Goal: Task Accomplishment & Management: Use online tool/utility

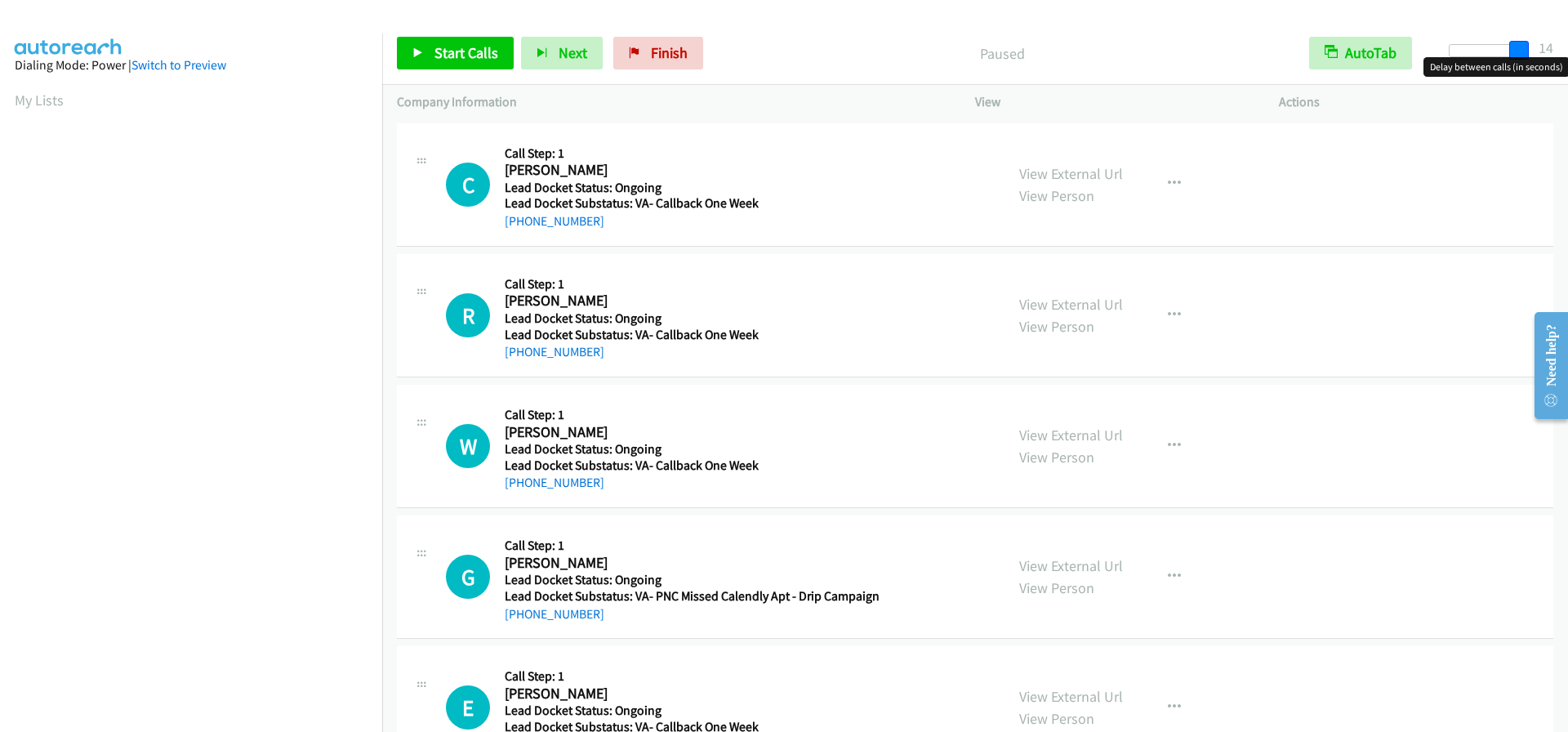
drag, startPoint x: 1450, startPoint y: 49, endPoint x: 1562, endPoint y: 44, distance: 112.1
click at [1562, 44] on div "Start Calls Pause Next Finish Paused AutoTab AutoTab 14" at bounding box center [975, 53] width 1187 height 62
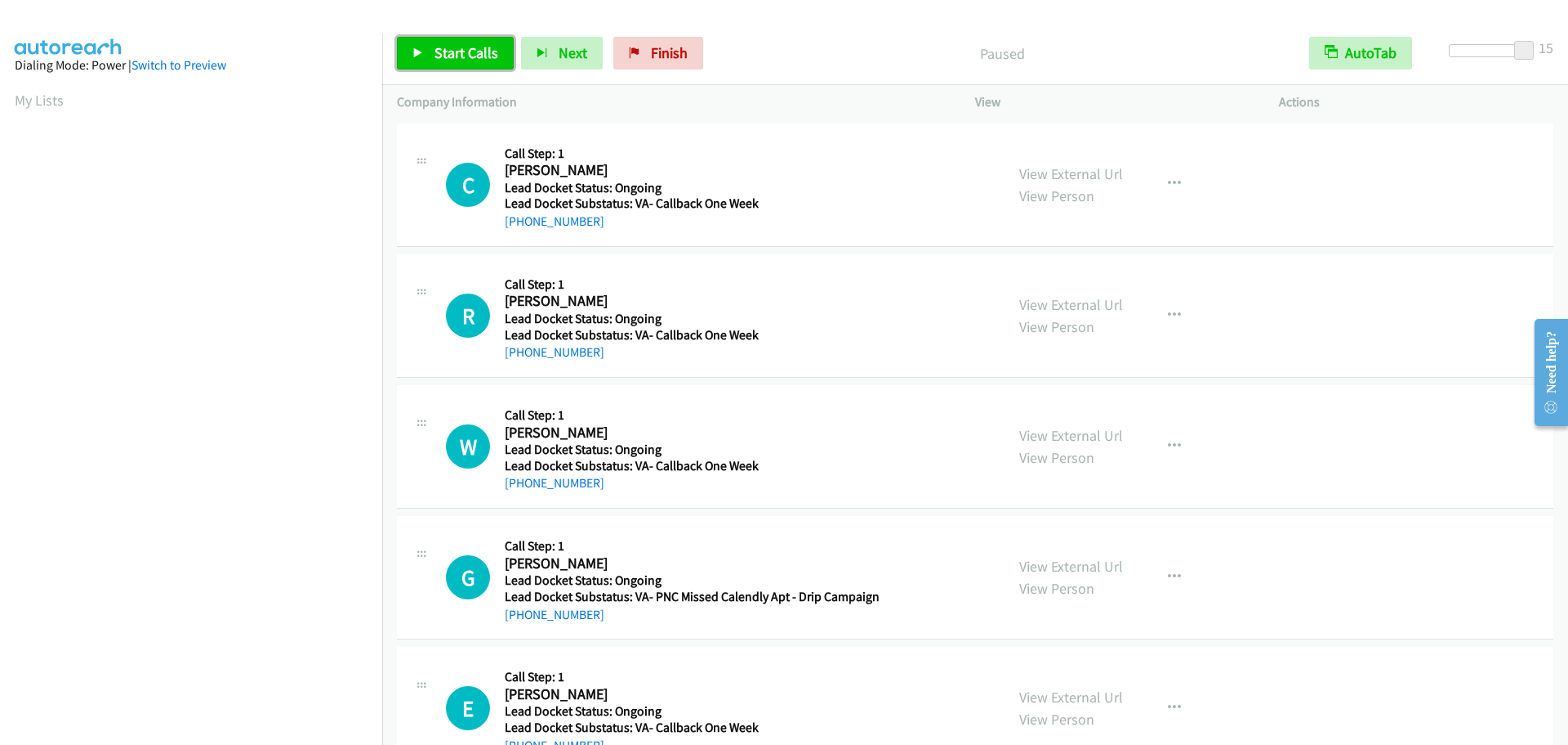
click at [466, 50] on span "Start Calls" at bounding box center [466, 53] width 63 height 19
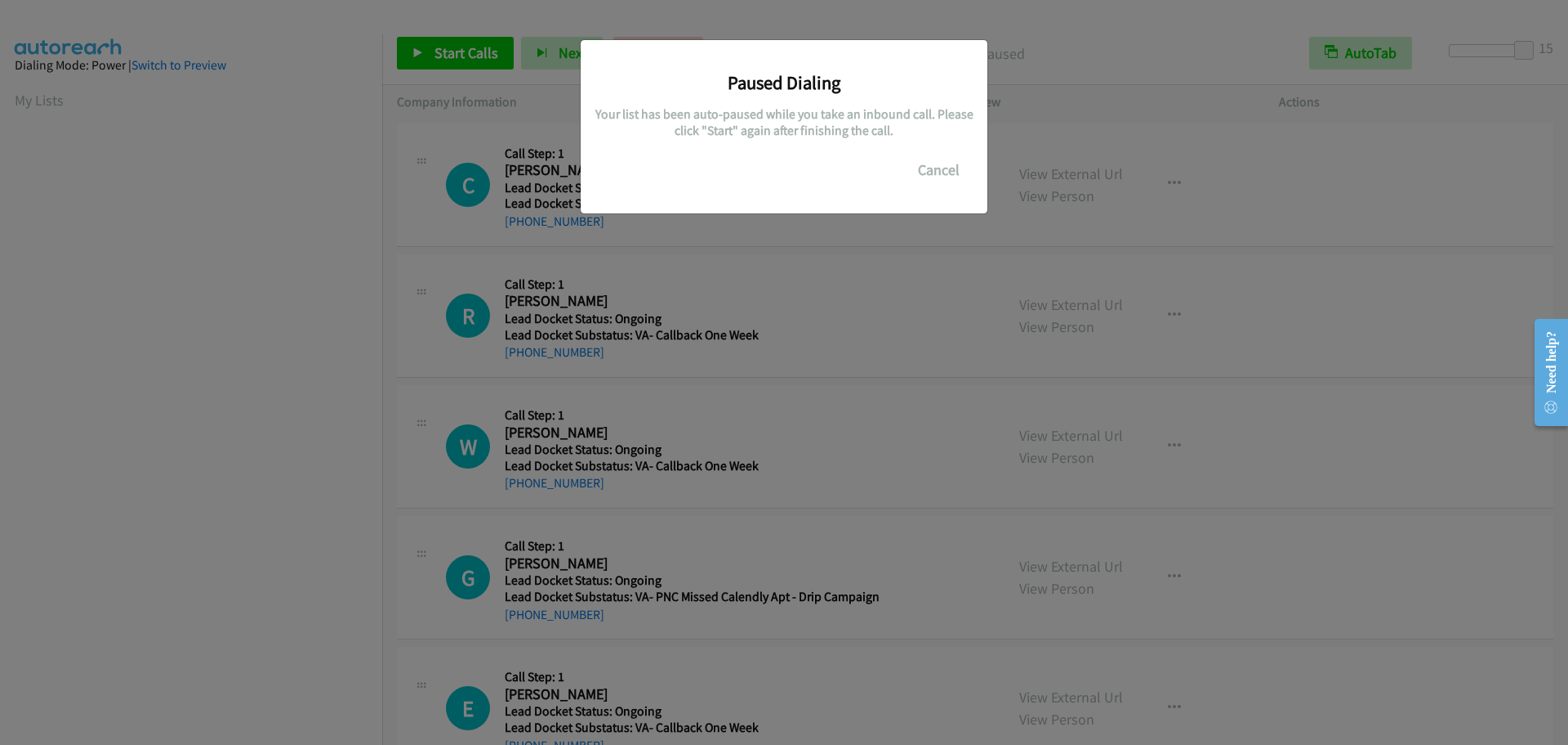
scroll to position [172, 0]
click at [951, 165] on button "Cancel" at bounding box center [939, 170] width 73 height 33
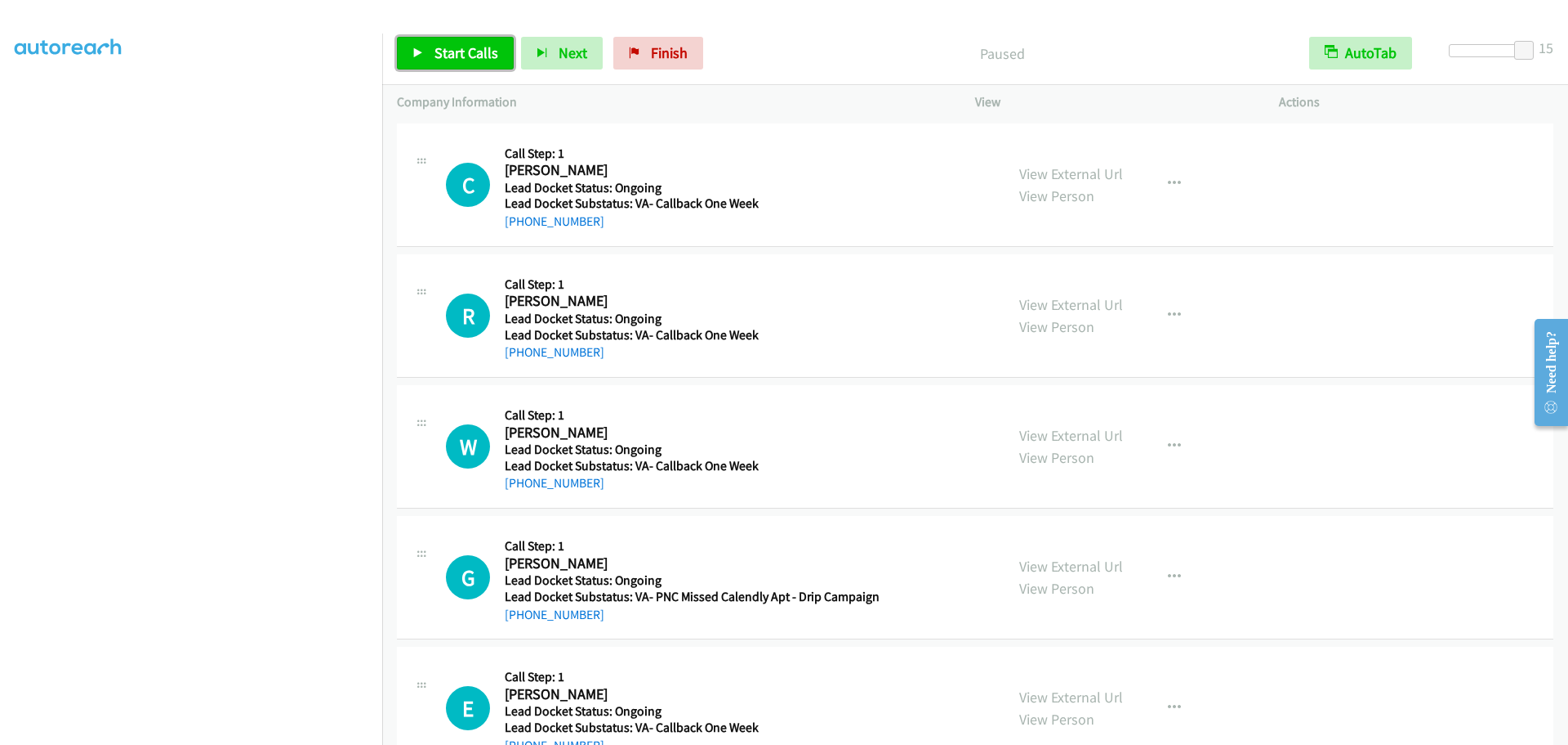
click at [456, 59] on span "Start Calls" at bounding box center [466, 53] width 63 height 19
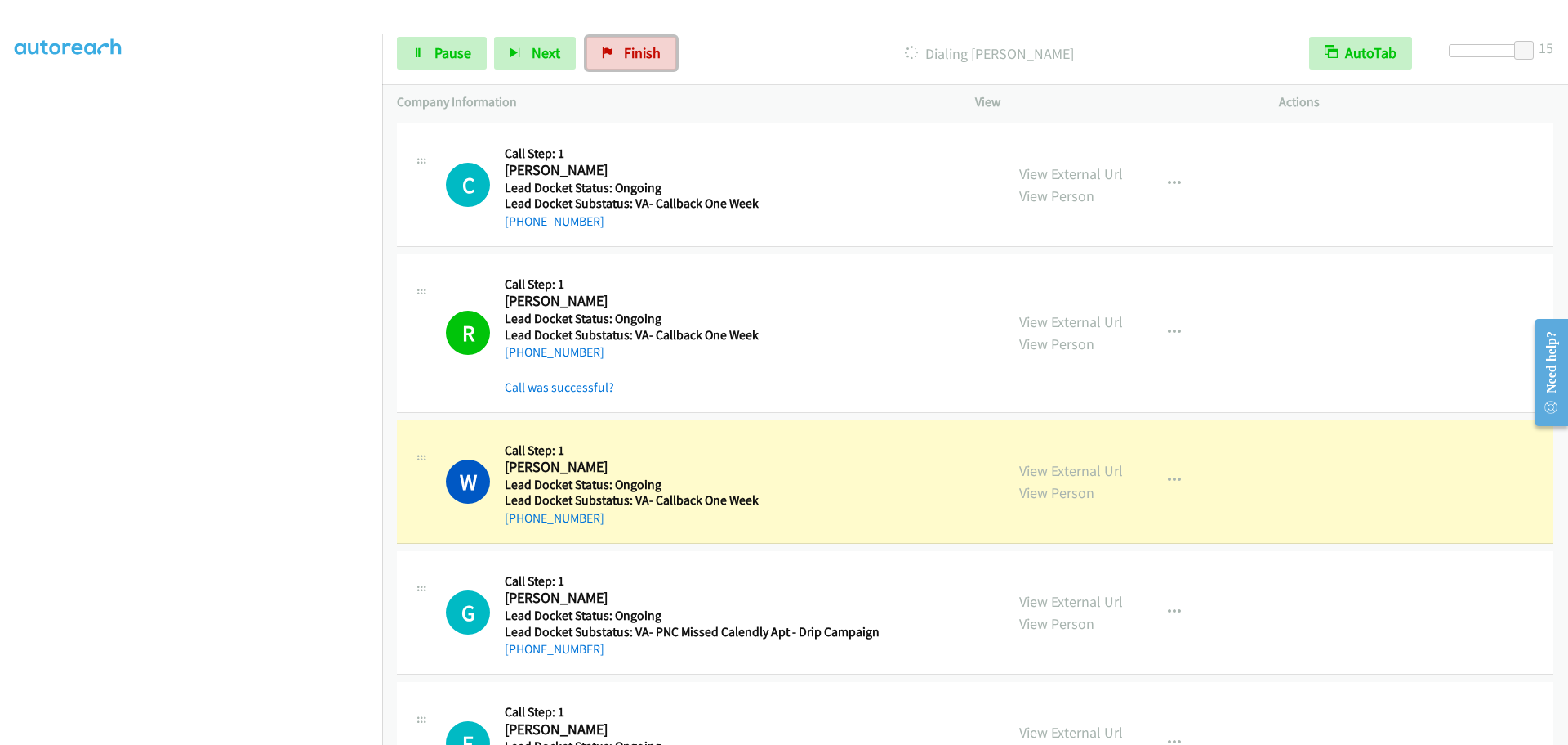
drag, startPoint x: 626, startPoint y: 62, endPoint x: 856, endPoint y: 56, distance: 230.1
click at [626, 62] on span "Finish" at bounding box center [643, 53] width 37 height 19
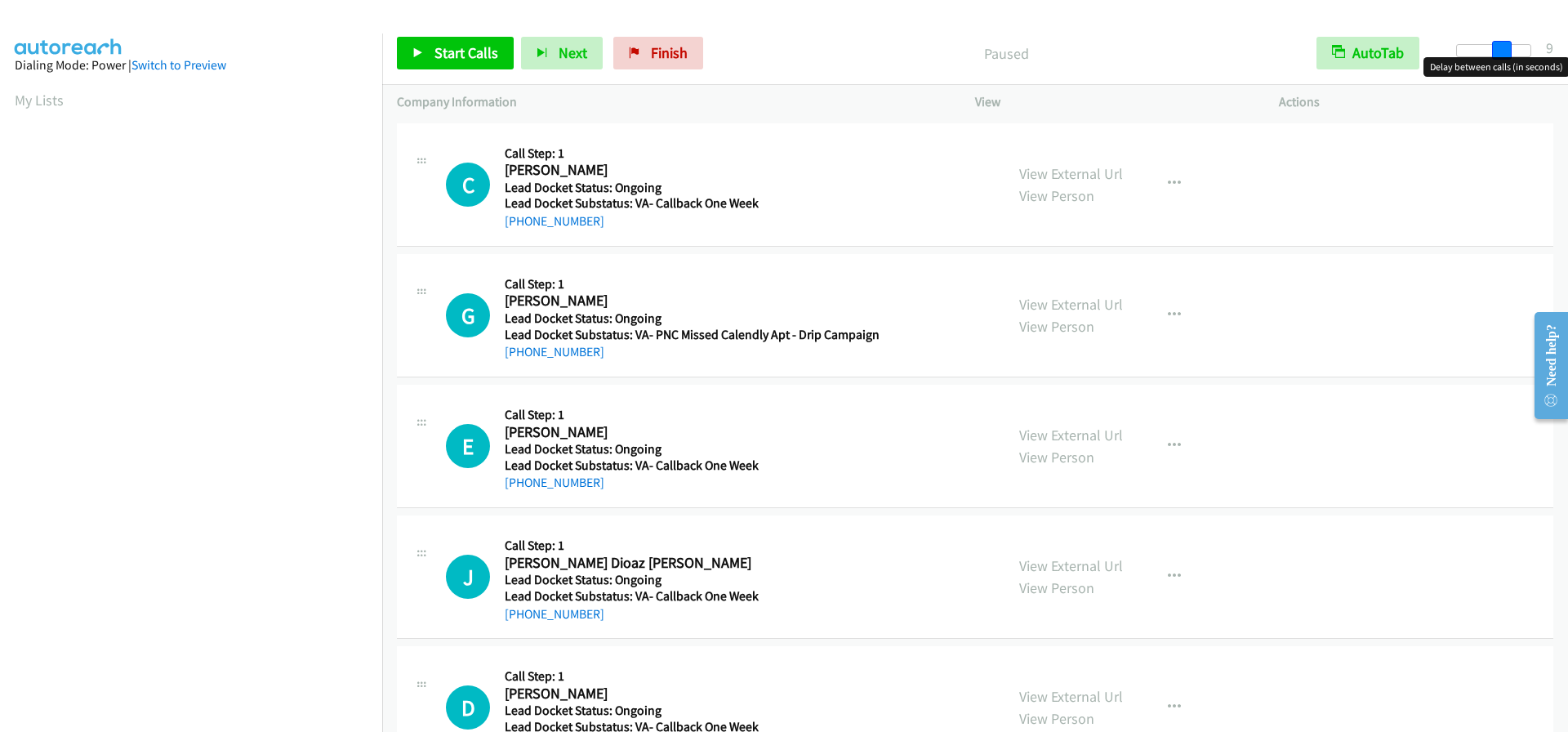
drag, startPoint x: 1457, startPoint y: 48, endPoint x: 1556, endPoint y: 51, distance: 99.0
click at [1556, 51] on div "Start Calls Pause Next Finish Paused AutoTab AutoTab 9" at bounding box center [975, 53] width 1187 height 62
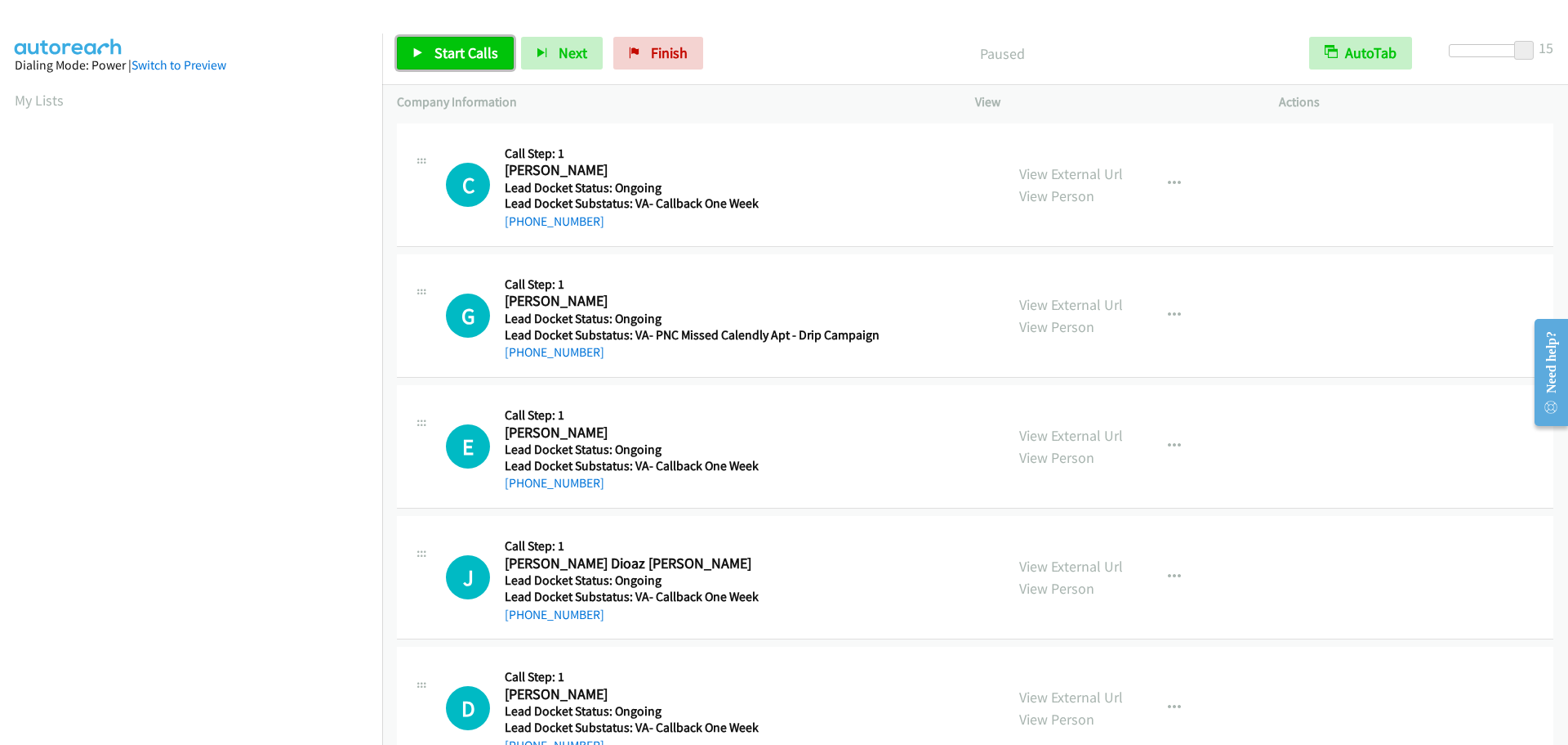
click at [482, 40] on link "Start Calls" at bounding box center [455, 53] width 117 height 33
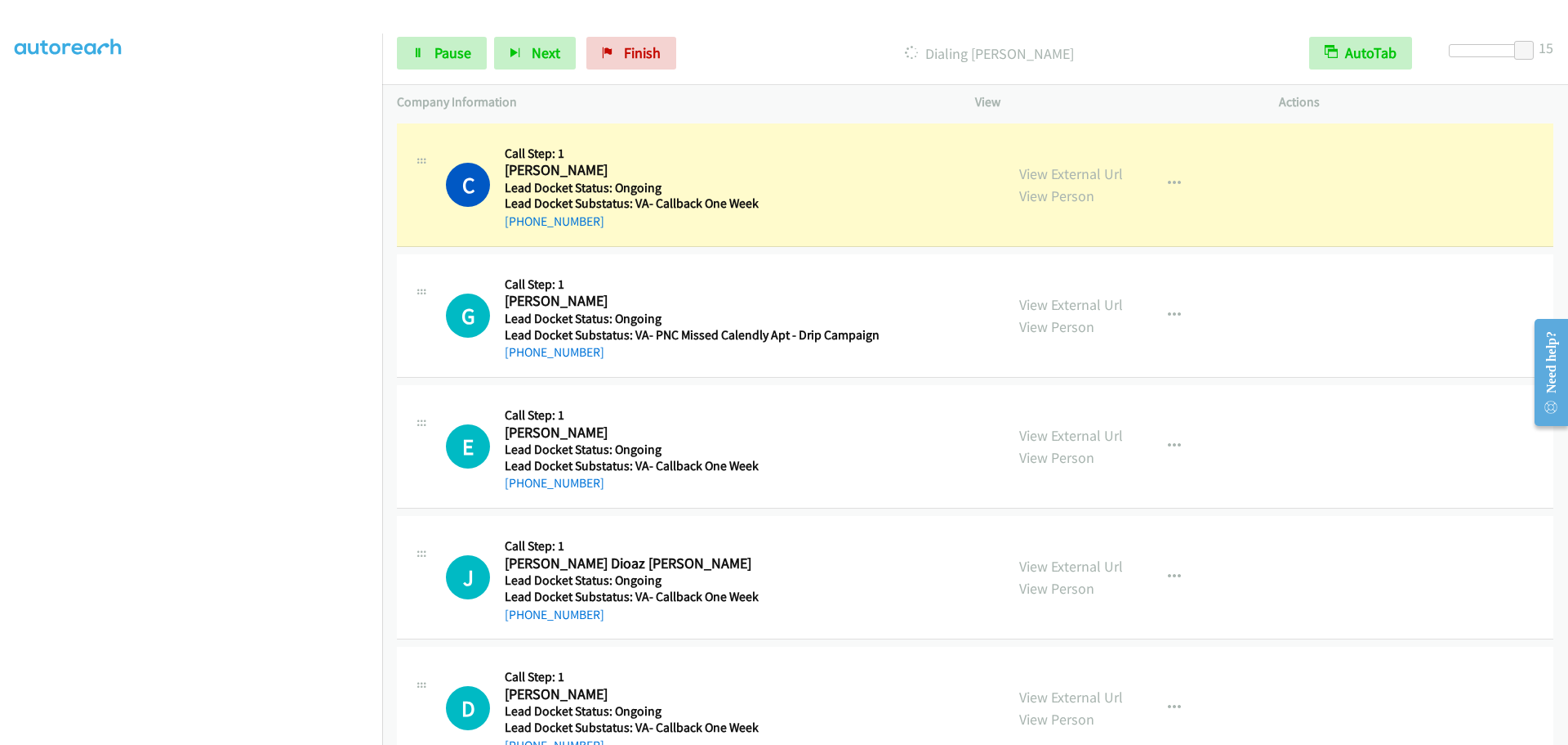
scroll to position [172, 0]
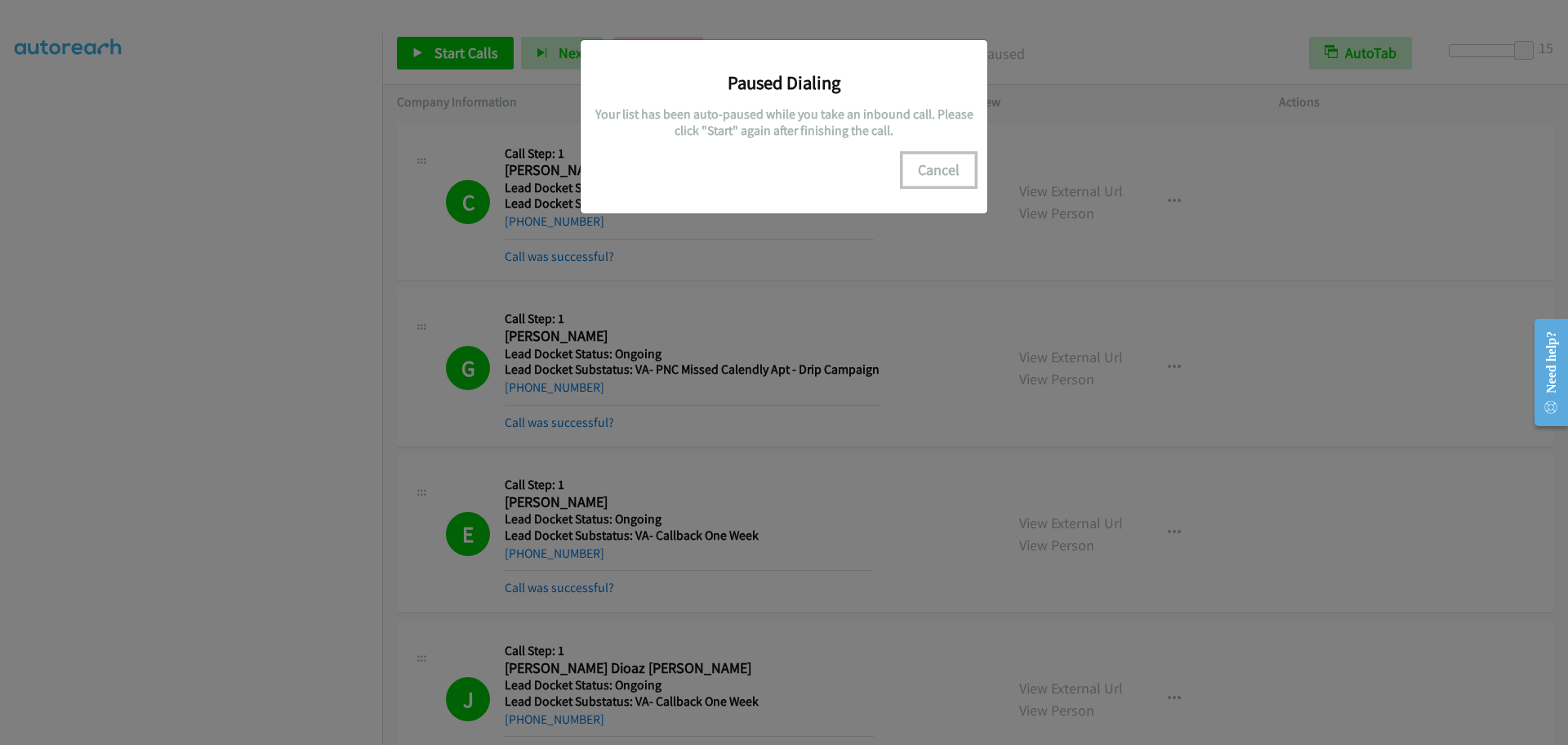
click at [919, 171] on button "Cancel" at bounding box center [939, 170] width 73 height 33
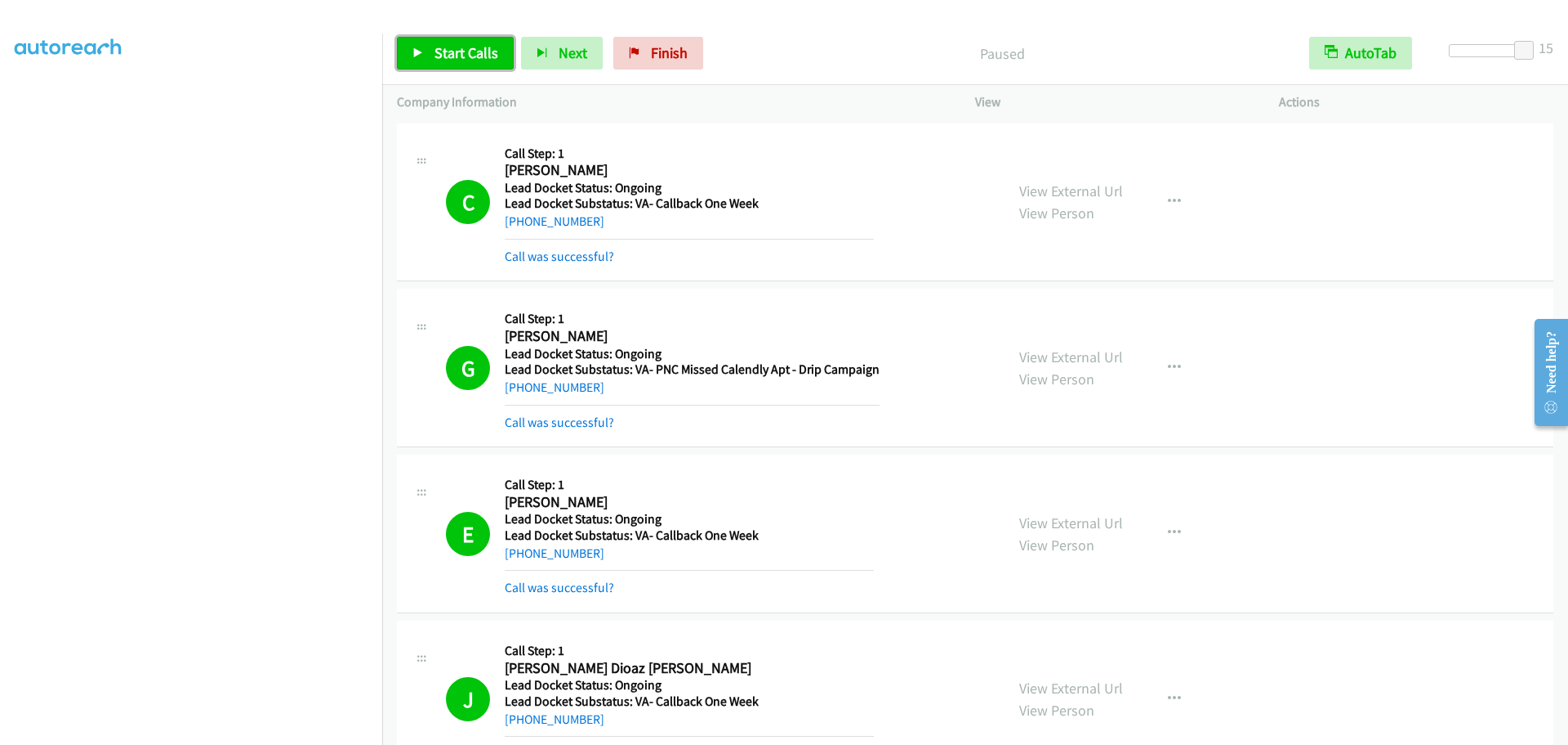
click at [477, 44] on span "Start Calls" at bounding box center [466, 53] width 63 height 19
drag, startPoint x: 625, startPoint y: 38, endPoint x: 864, endPoint y: 52, distance: 239.4
click at [625, 40] on link "Finish" at bounding box center [631, 53] width 90 height 33
